Goal: Task Accomplishment & Management: Complete application form

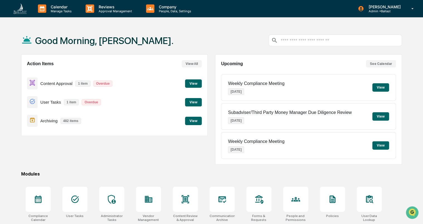
click at [199, 102] on button "View" at bounding box center [193, 102] width 17 height 8
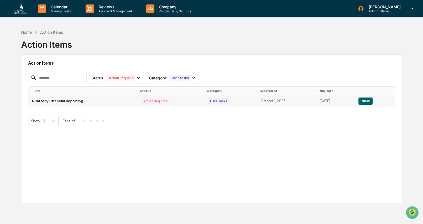
click at [366, 102] on button "View" at bounding box center [365, 100] width 14 height 7
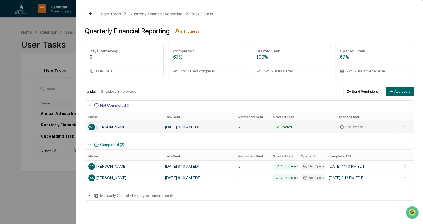
click at [115, 128] on div "WS William Speacht" at bounding box center [123, 127] width 70 height 7
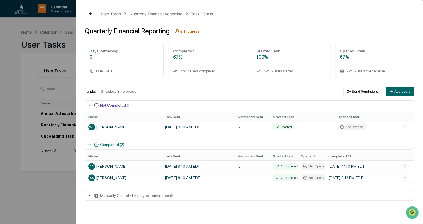
click at [90, 144] on icon at bounding box center [89, 144] width 4 height 4
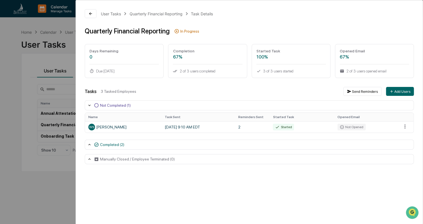
click at [90, 144] on icon at bounding box center [89, 144] width 4 height 4
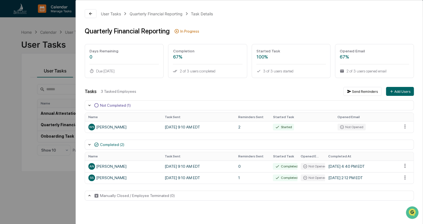
click at [19, 84] on div "User Tasks Quarterly Financial Reporting Task Details Quarterly Financial Repor…" at bounding box center [211, 112] width 423 height 224
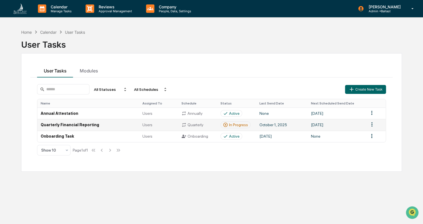
click at [55, 126] on td "Quarterly Financial Reporting" at bounding box center [88, 124] width 102 height 11
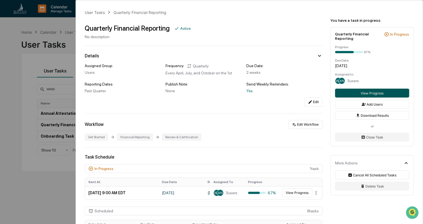
click at [371, 92] on button "View Progress" at bounding box center [372, 93] width 74 height 9
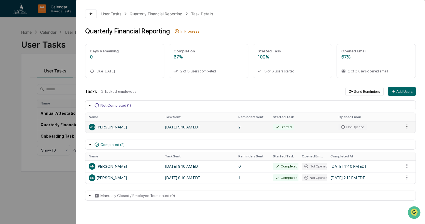
click at [404, 128] on html "Calendar Manage Tasks Reviews Approval Management Company People, Data, Setting…" at bounding box center [212, 112] width 425 height 224
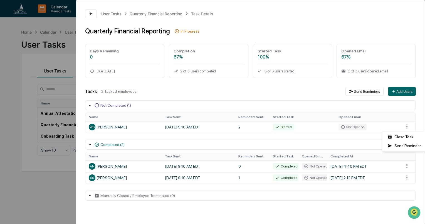
click at [317, 91] on html "Calendar Manage Tasks Reviews Approval Management Company People, Data, Setting…" at bounding box center [212, 112] width 425 height 224
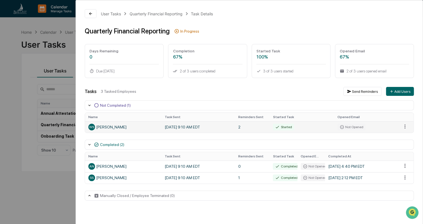
click at [100, 128] on div "WS William Speacht" at bounding box center [123, 127] width 70 height 7
drag, startPoint x: 100, startPoint y: 128, endPoint x: 131, endPoint y: 126, distance: 31.3
click at [131, 126] on div "WS William Speacht" at bounding box center [123, 127] width 70 height 7
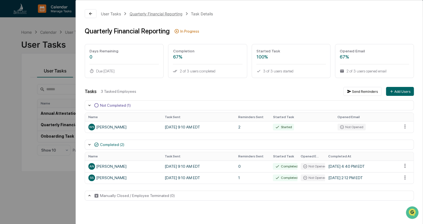
click at [154, 14] on div "Quarterly Financial Reporting" at bounding box center [155, 13] width 53 height 5
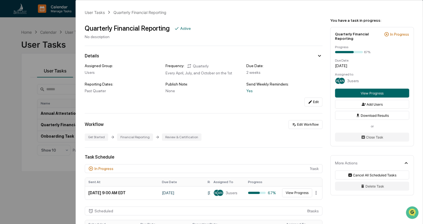
click at [9, 72] on div "User Tasks Quarterly Financial Reporting Quarterly Financial Reporting Active N…" at bounding box center [211, 112] width 423 height 224
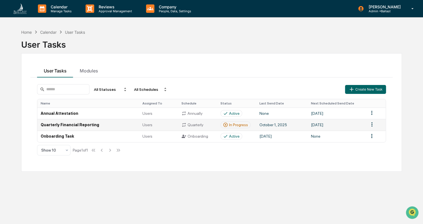
click at [86, 124] on td "Quarterly Financial Reporting" at bounding box center [88, 124] width 102 height 11
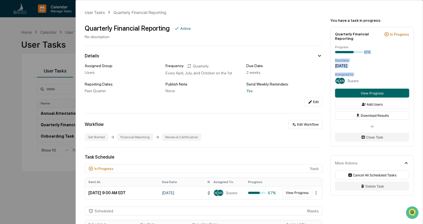
drag, startPoint x: 421, startPoint y: 47, endPoint x: 418, endPoint y: 75, distance: 28.0
click at [418, 75] on div "You have a task in progress: Quarterly Financial Reporting In Progress Progress…" at bounding box center [372, 102] width 99 height 204
drag, startPoint x: 418, startPoint y: 75, endPoint x: 419, endPoint y: 125, distance: 50.1
click at [419, 125] on div "You have a task in progress: Quarterly Financial Reporting In Progress Progress…" at bounding box center [372, 102] width 99 height 204
click at [281, 138] on div "Get Started Financial Reporting Review & Certification" at bounding box center [203, 136] width 237 height 7
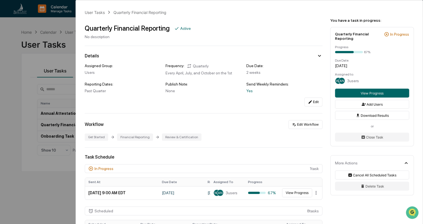
click at [239, 128] on div "Workflow Edit Workflow" at bounding box center [203, 124] width 237 height 9
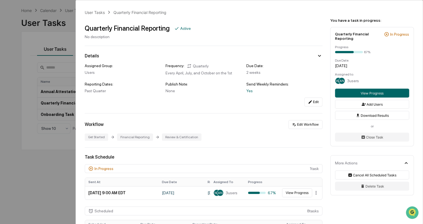
scroll to position [22, 0]
click at [370, 94] on button "View Progress" at bounding box center [372, 93] width 74 height 9
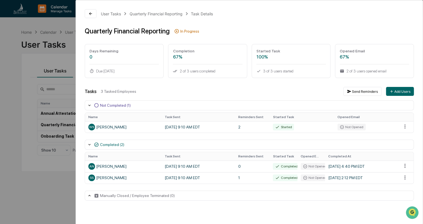
click at [36, 177] on div "User Tasks Quarterly Financial Reporting Task Details Quarterly Financial Repor…" at bounding box center [211, 112] width 423 height 224
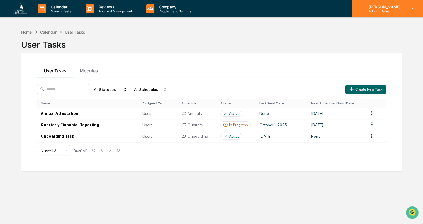
click at [393, 9] on p "[PERSON_NAME]" at bounding box center [383, 6] width 39 height 5
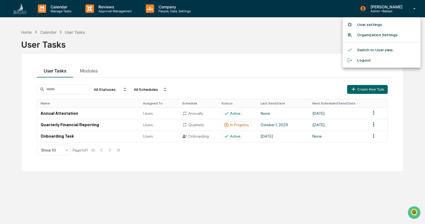
click at [368, 25] on li "User settings" at bounding box center [382, 24] width 78 height 10
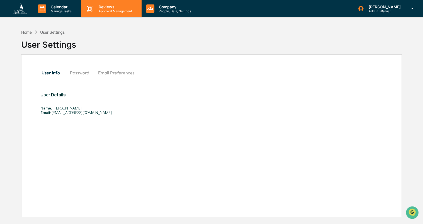
click at [112, 11] on p "Approval Management" at bounding box center [114, 11] width 41 height 4
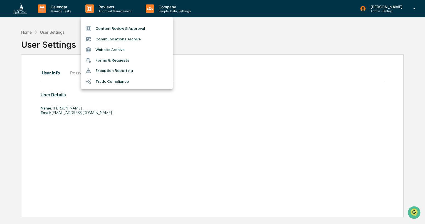
click at [102, 8] on div at bounding box center [212, 112] width 425 height 224
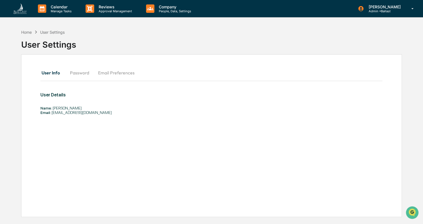
click at [102, 8] on p "Reviews" at bounding box center [114, 6] width 41 height 5
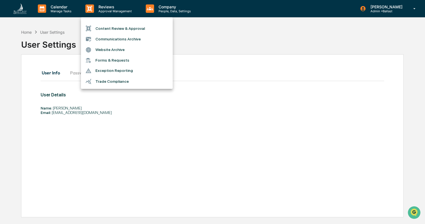
click at [210, 41] on div at bounding box center [212, 112] width 425 height 224
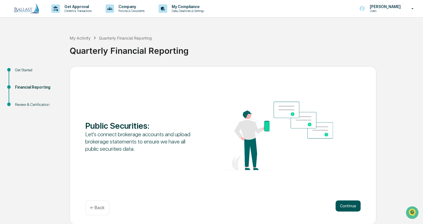
click at [343, 205] on button "Continue" at bounding box center [347, 205] width 25 height 11
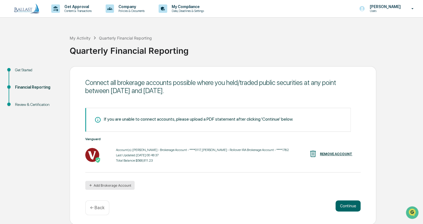
click at [93, 184] on button "Add Brokerage Account" at bounding box center [109, 185] width 49 height 9
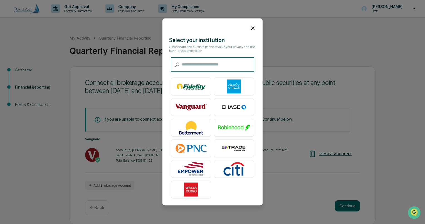
click at [217, 64] on input "text" at bounding box center [218, 64] width 72 height 15
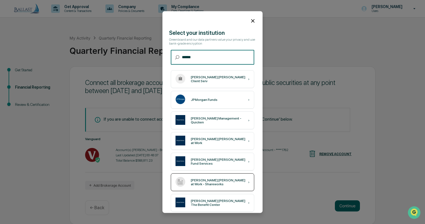
type input "******"
click at [214, 182] on div "[PERSON_NAME] [PERSON_NAME] at Work - Shareworks" at bounding box center [219, 182] width 57 height 8
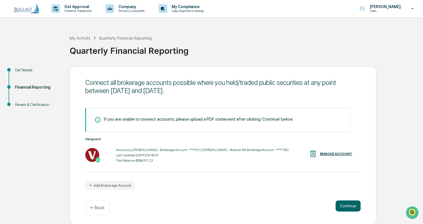
click at [250, 39] on div "My Activity Quarterly Financial Reporting Quarterly Financial Reporting" at bounding box center [245, 46] width 350 height 23
click at [347, 205] on button "Continue" at bounding box center [347, 205] width 25 height 11
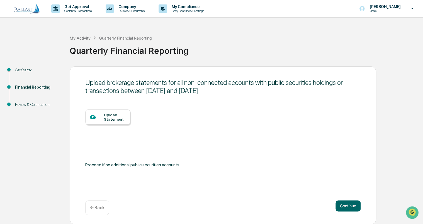
click at [117, 119] on div "Upload Statement" at bounding box center [115, 116] width 22 height 9
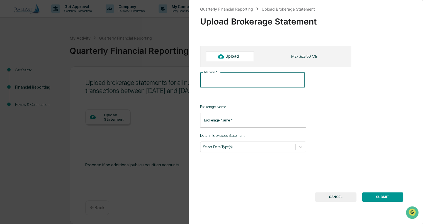
click at [241, 80] on input "File name   *" at bounding box center [252, 80] width 105 height 15
click at [327, 84] on div "File name   * File name   *" at bounding box center [284, 80] width 169 height 15
click at [232, 56] on div "Upload" at bounding box center [234, 56] width 18 height 4
click at [235, 56] on div "Upload" at bounding box center [234, 56] width 18 height 4
click at [378, 87] on div "Quarterly Financial Reporting Upload Brokerage Statement Upload Brokerage State…" at bounding box center [305, 112] width 234 height 224
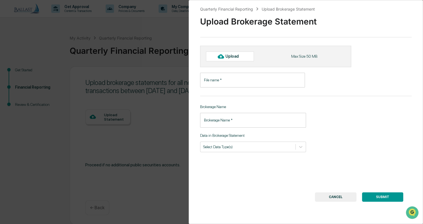
click at [227, 53] on div "Upload" at bounding box center [230, 56] width 48 height 9
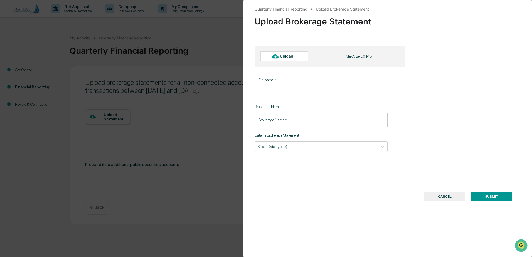
click at [289, 56] on div "Upload" at bounding box center [289, 56] width 18 height 4
click at [399, 17] on div "Upload Brokerage Statement" at bounding box center [388, 19] width 266 height 14
click at [288, 57] on div "Upload" at bounding box center [289, 56] width 18 height 4
click at [285, 57] on div "Upload" at bounding box center [289, 56] width 18 height 4
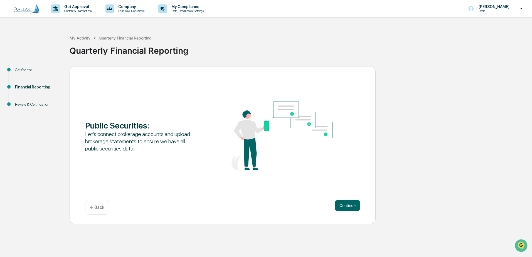
click at [96, 212] on div "← Back" at bounding box center [97, 207] width 24 height 15
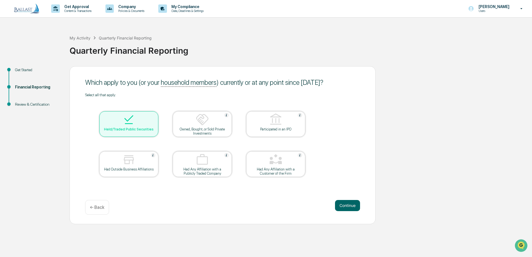
click at [43, 88] on div "Financial Reporting" at bounding box center [38, 87] width 46 height 6
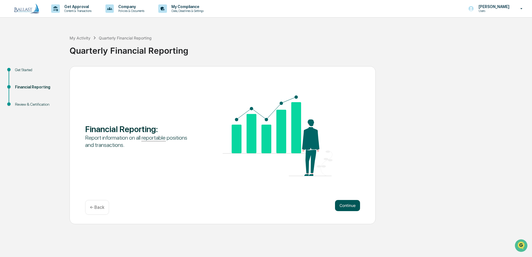
click at [351, 202] on button "Continue" at bounding box center [347, 205] width 25 height 11
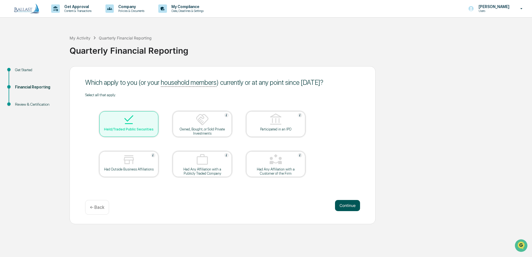
click at [347, 206] on button "Continue" at bounding box center [347, 205] width 25 height 11
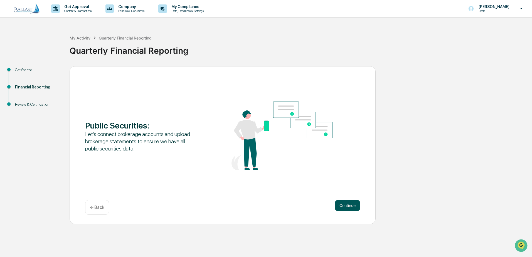
click at [350, 205] on button "Continue" at bounding box center [347, 205] width 25 height 11
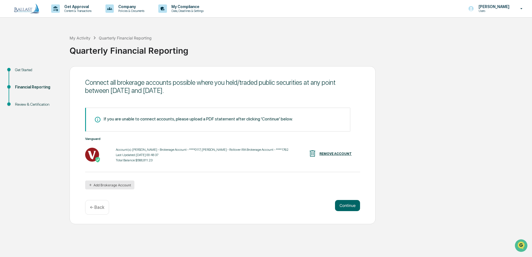
click at [121, 184] on button "Add Brokerage Account" at bounding box center [109, 185] width 49 height 9
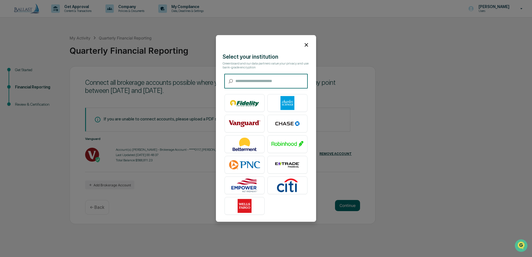
click at [283, 81] on input "text" at bounding box center [272, 81] width 72 height 15
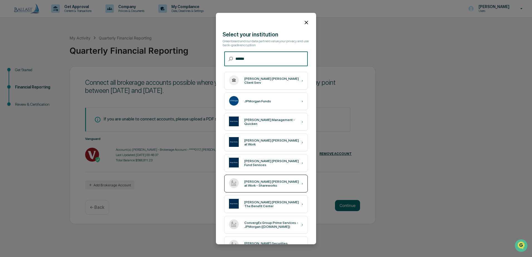
type input "******"
click at [275, 184] on div "[PERSON_NAME] [PERSON_NAME] at Work - Shareworks" at bounding box center [272, 184] width 57 height 8
